Goal: Task Accomplishment & Management: Complete application form

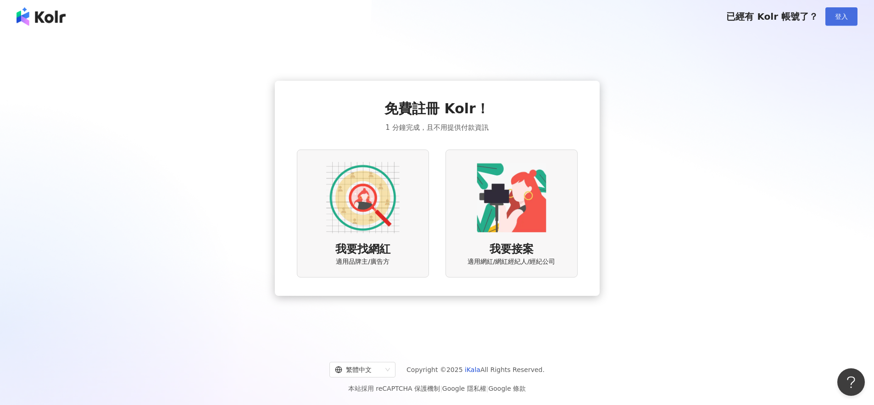
click at [847, 22] on button "登入" at bounding box center [841, 16] width 32 height 18
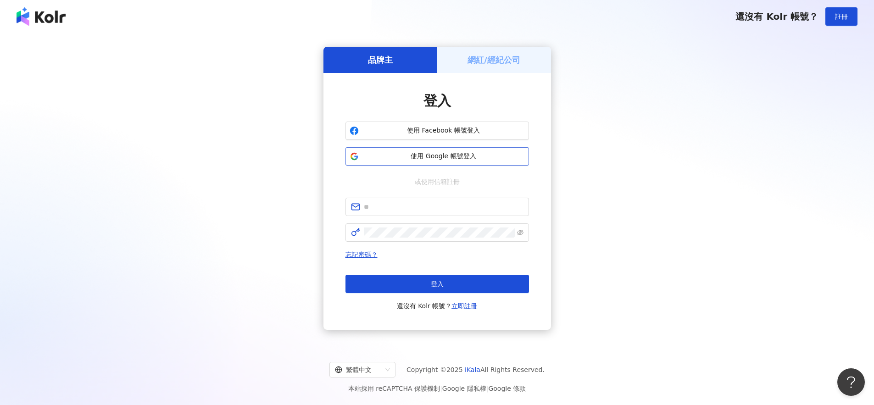
click at [479, 147] on button "使用 Google 帳號登入" at bounding box center [436, 156] width 183 height 18
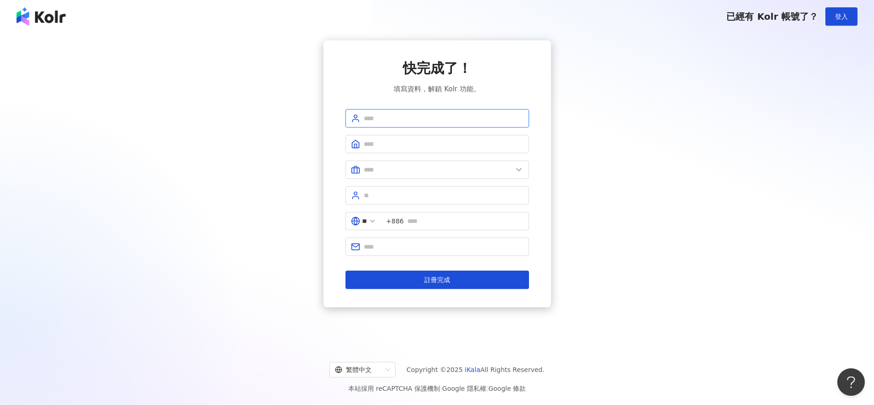
click at [458, 120] on input "text" at bounding box center [444, 118] width 160 height 10
type input "*********"
click at [444, 146] on input "text" at bounding box center [444, 144] width 160 height 10
click at [425, 172] on input "text" at bounding box center [438, 170] width 149 height 10
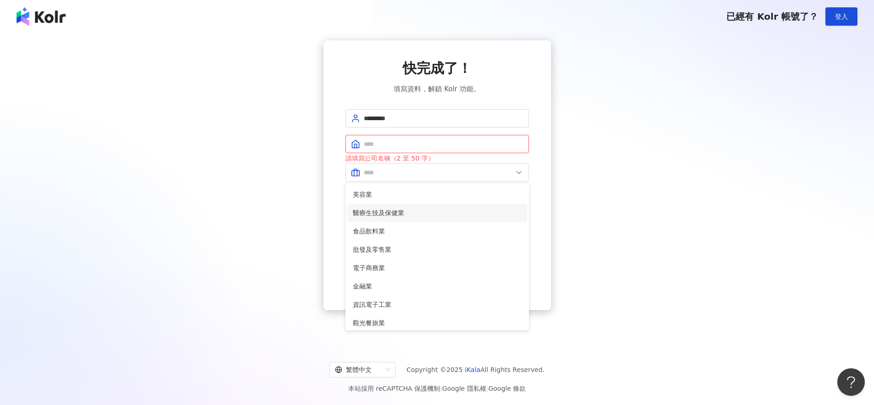
click at [397, 215] on span "醫療生技及保健業" at bounding box center [437, 213] width 169 height 10
type input "********"
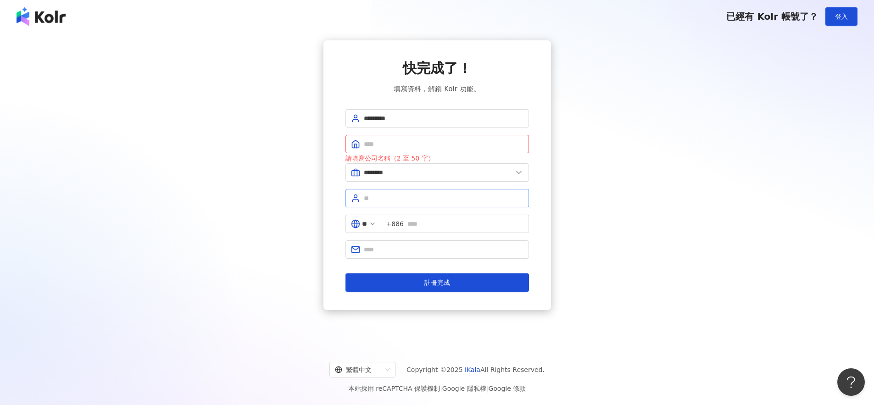
click at [404, 205] on span at bounding box center [436, 198] width 183 height 18
click at [405, 202] on input "text" at bounding box center [444, 198] width 160 height 10
click at [420, 277] on button "註冊完成" at bounding box center [436, 282] width 183 height 18
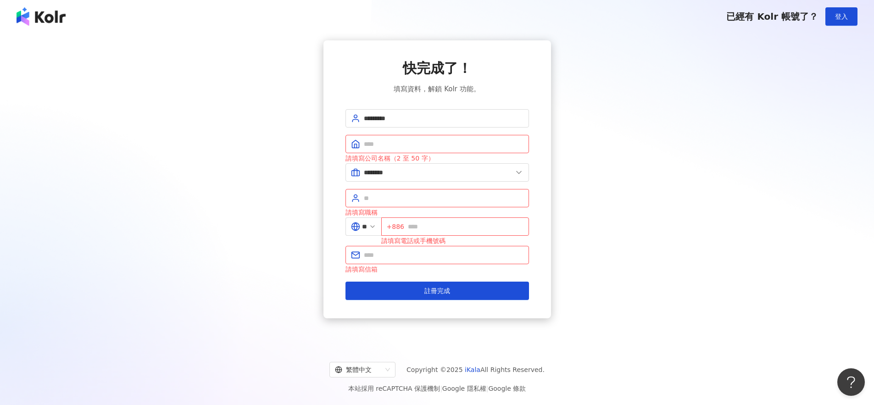
click at [69, 26] on div "已經有 Kolr 帳號了？ 登入" at bounding box center [437, 16] width 874 height 33
click at [56, 14] on img at bounding box center [41, 16] width 49 height 18
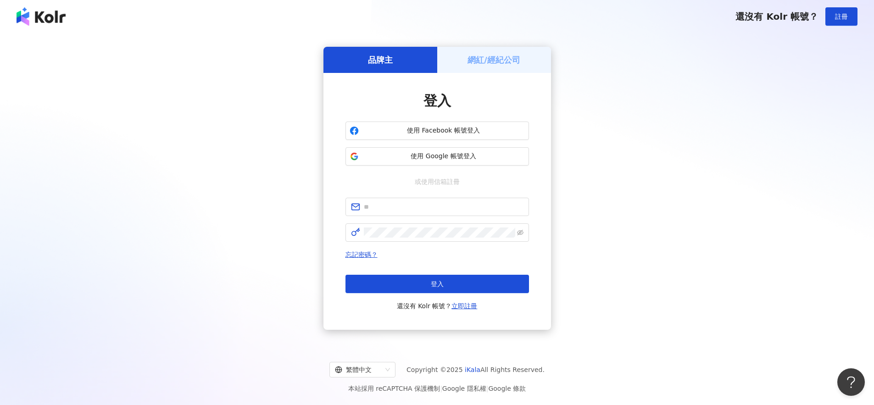
click at [504, 58] on h5 "網紅/經紀公司" at bounding box center [493, 59] width 53 height 11
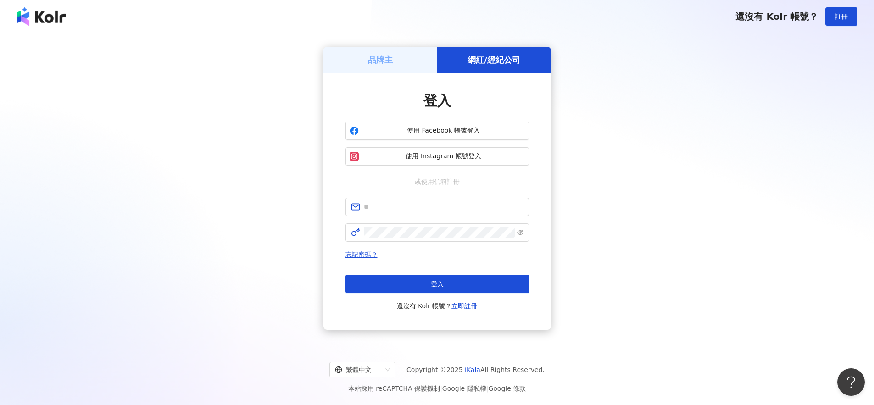
click at [48, 25] on img at bounding box center [41, 16] width 49 height 18
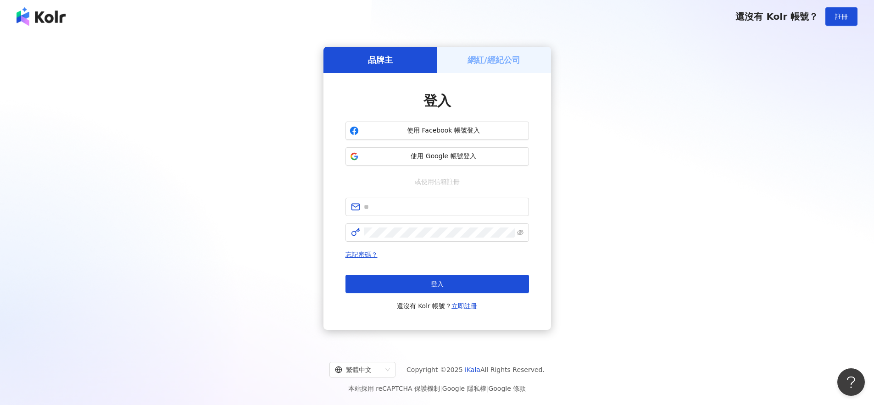
click at [481, 52] on div "網紅/經紀公司" at bounding box center [494, 60] width 114 height 26
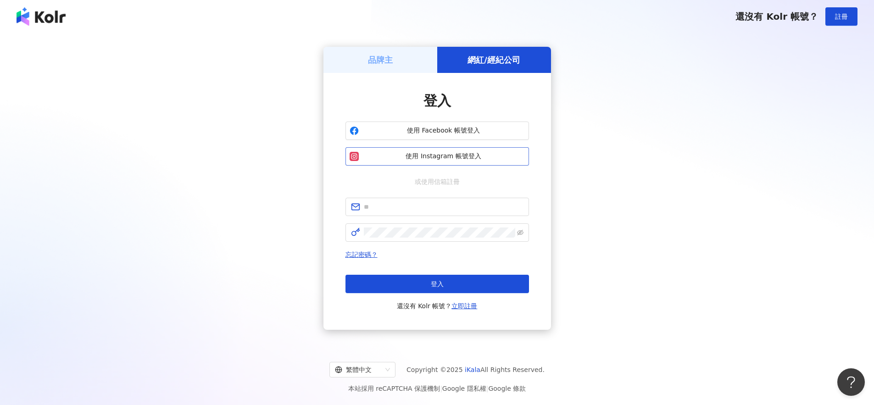
click at [454, 153] on span "使用 Instagram 帳號登入" at bounding box center [443, 156] width 162 height 9
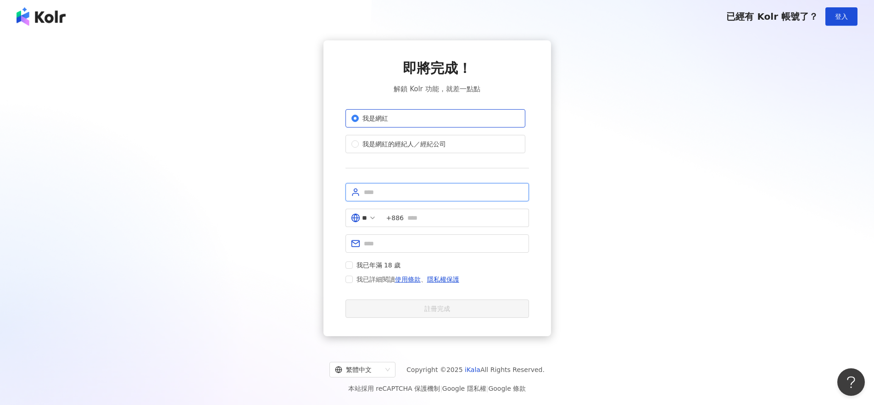
click at [389, 189] on input "text" at bounding box center [444, 192] width 160 height 10
type input "*********"
click at [434, 222] on input "text" at bounding box center [465, 218] width 116 height 10
type input "*"
type input "**********"
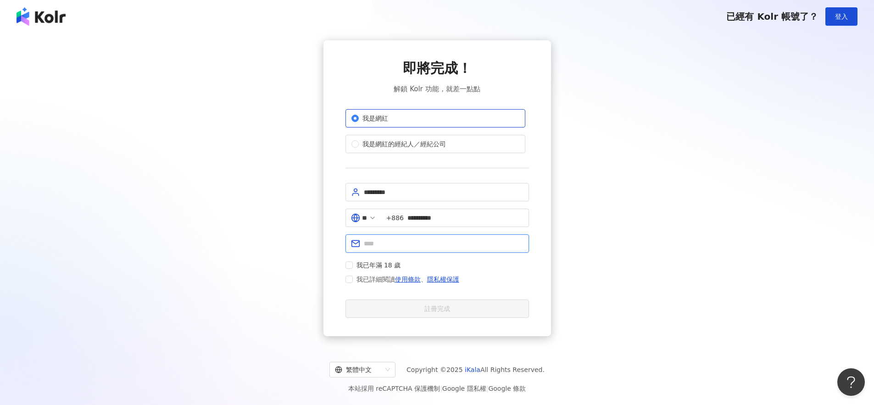
click at [445, 246] on input "text" at bounding box center [444, 244] width 160 height 10
type input "**********"
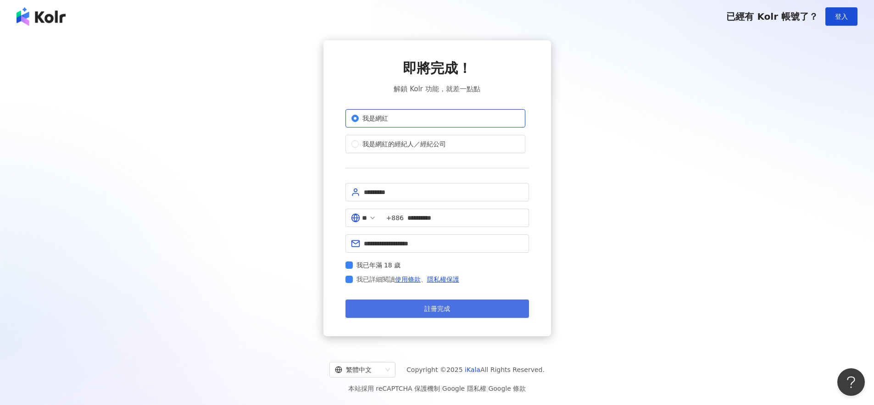
click at [418, 301] on button "註冊完成" at bounding box center [436, 309] width 183 height 18
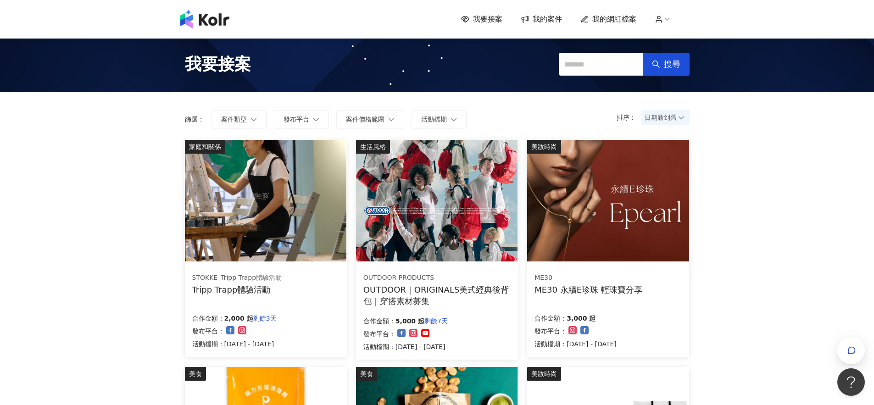
click at [201, 20] on img at bounding box center [204, 19] width 49 height 18
click at [669, 22] on icon at bounding box center [667, 19] width 8 height 8
click at [293, 197] on img at bounding box center [265, 201] width 161 height 122
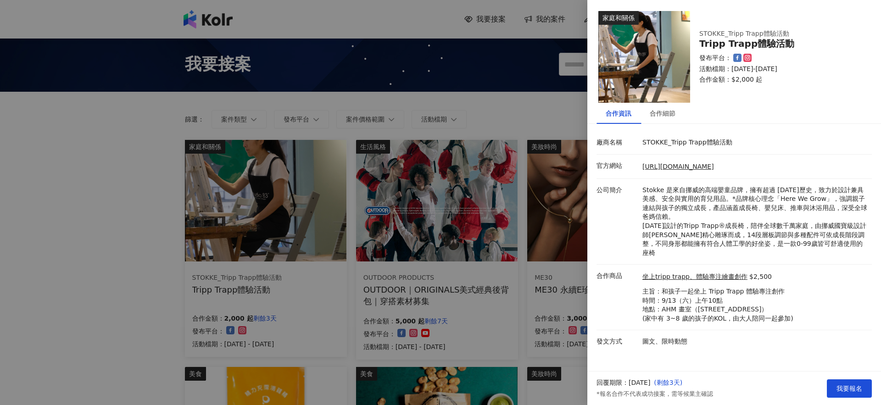
click at [514, 223] on div at bounding box center [440, 202] width 881 height 405
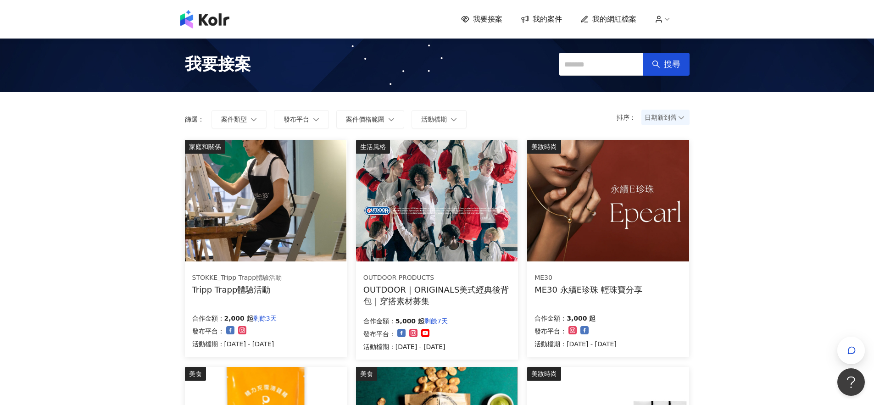
click at [472, 236] on img at bounding box center [436, 201] width 161 height 122
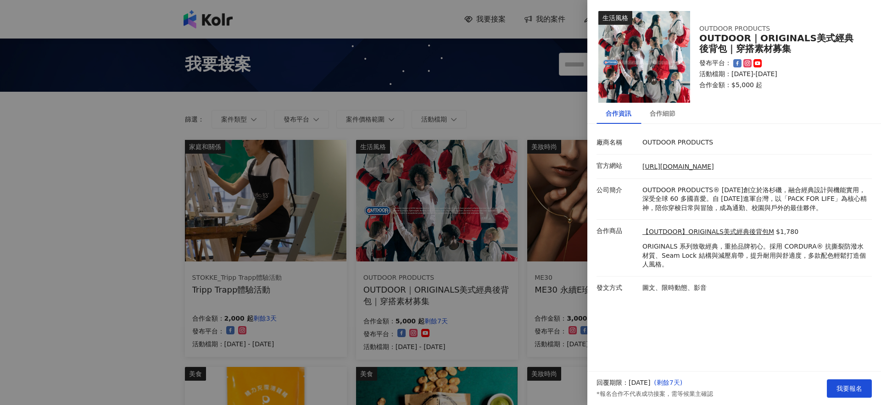
click at [499, 222] on div at bounding box center [440, 202] width 881 height 405
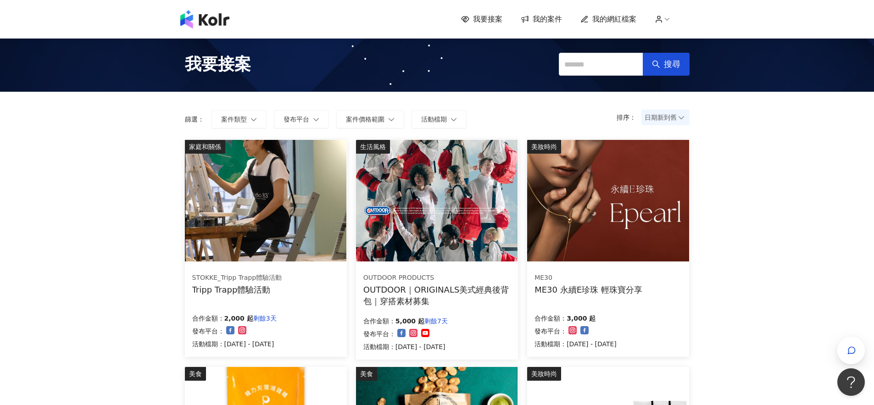
click at [554, 18] on span "我的案件" at bounding box center [547, 19] width 29 height 10
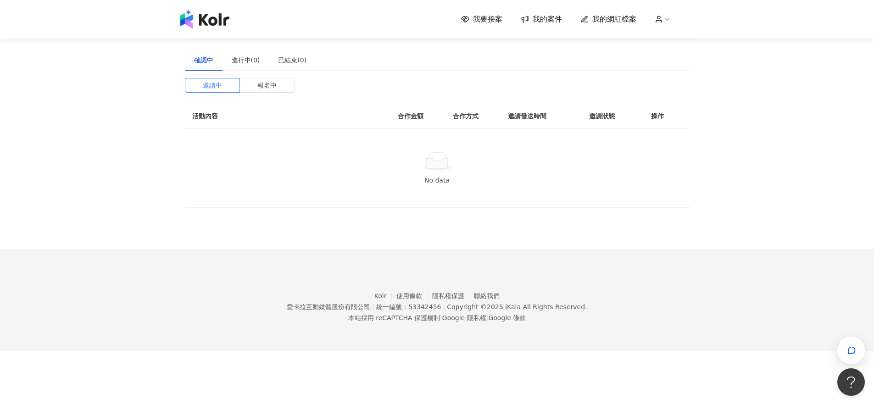
click at [220, 22] on img at bounding box center [204, 19] width 49 height 18
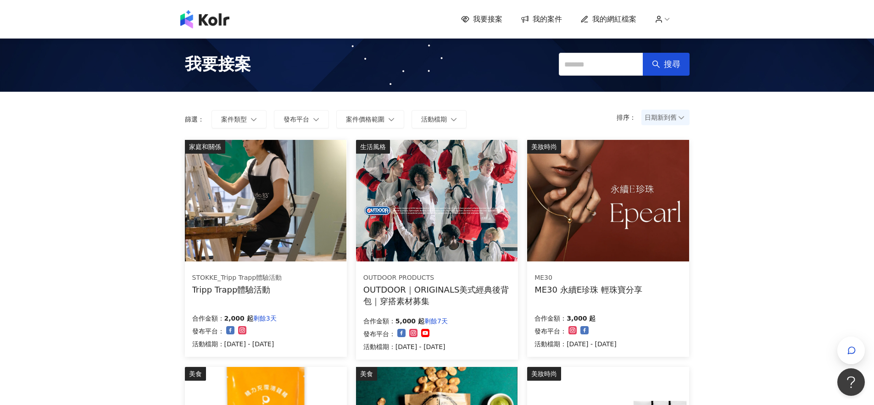
click at [221, 67] on span "我要接案" at bounding box center [218, 64] width 66 height 23
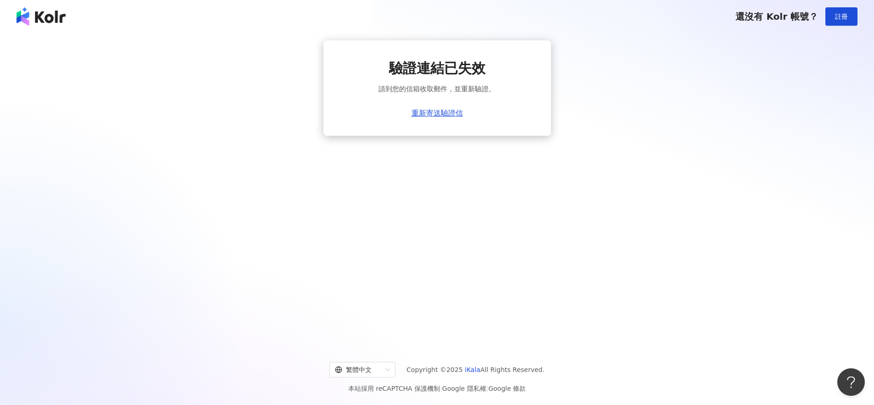
click at [61, 19] on img at bounding box center [41, 16] width 49 height 18
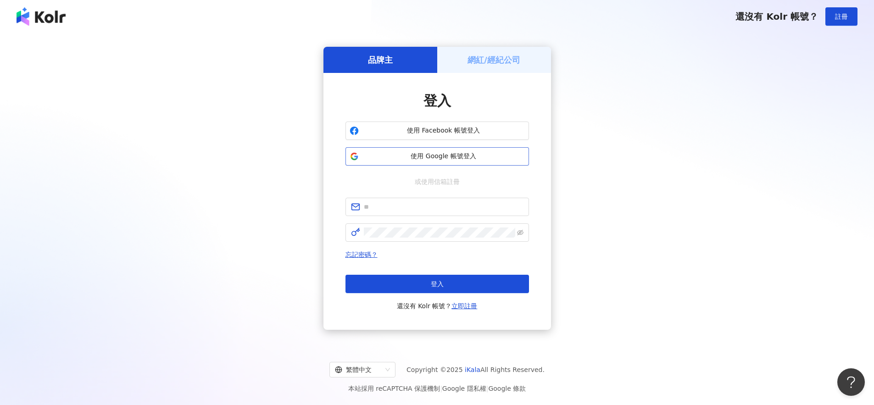
click at [444, 158] on span "使用 Google 帳號登入" at bounding box center [443, 156] width 162 height 9
